Goal: Task Accomplishment & Management: Manage account settings

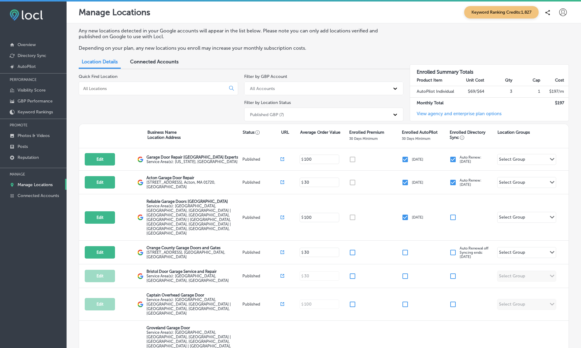
click at [145, 89] on div at bounding box center [159, 88] width 160 height 14
click at [124, 87] on input at bounding box center [154, 88] width 142 height 5
paste input "Reliable Garage Doors [GEOGRAPHIC_DATA]"
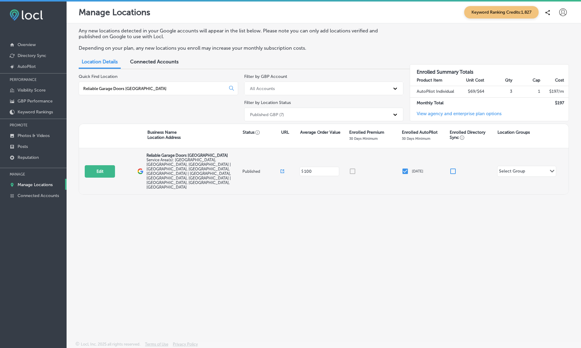
type input "Reliable Garage Doors [GEOGRAPHIC_DATA]"
click at [283, 169] on icon at bounding box center [283, 171] width 4 height 4
click at [107, 165] on button "Edit" at bounding box center [100, 171] width 30 height 12
select select "US"
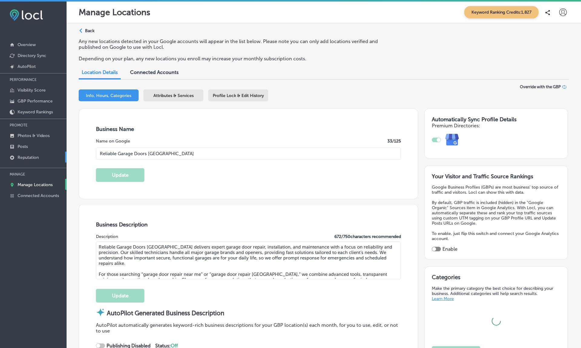
type input "Reliable Garage Doors [GEOGRAPHIC_DATA]"
type textarea "Reliable Garage Doors [GEOGRAPHIC_DATA] delivers expert garage door repair, ins…"
click at [21, 158] on p "Reputation" at bounding box center [28, 157] width 21 height 5
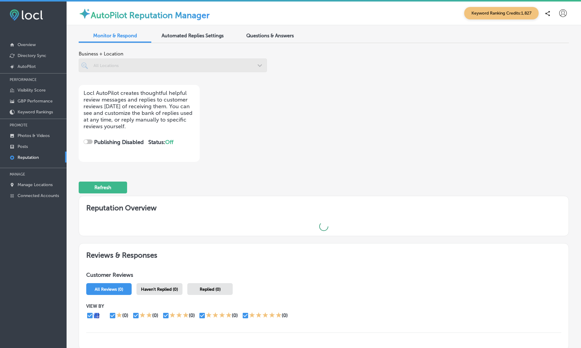
checkbox input "true"
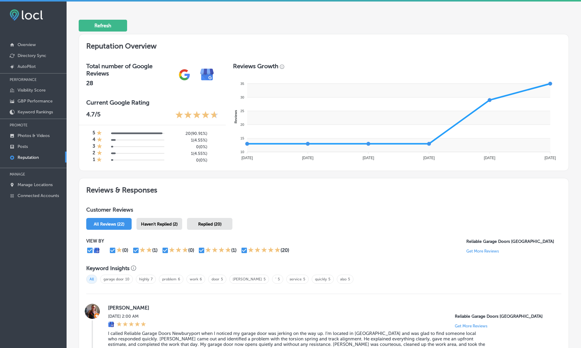
scroll to position [161, 0]
